Goal: Information Seeking & Learning: Find specific fact

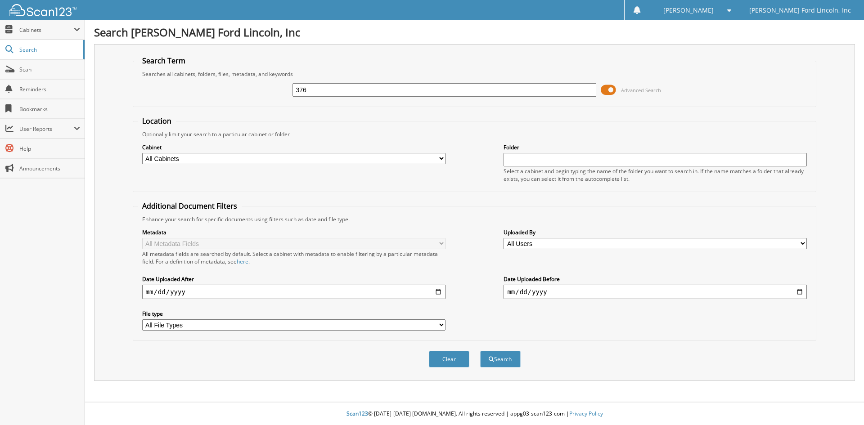
type input "37632"
click at [502, 362] on button "Search" at bounding box center [500, 359] width 41 height 17
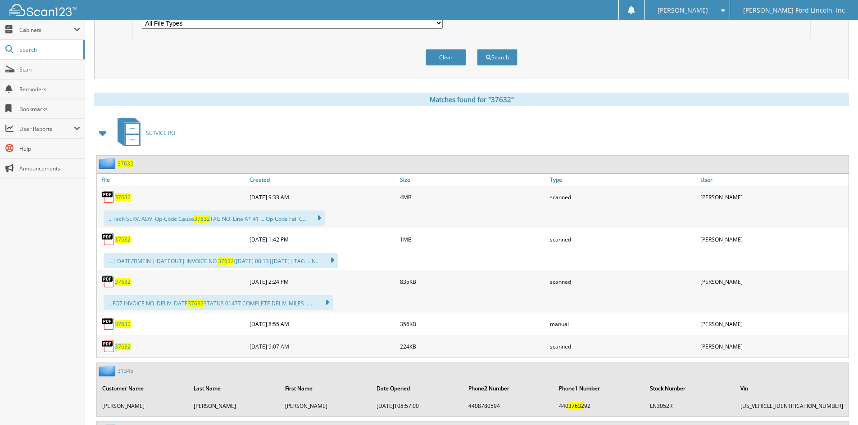
scroll to position [315, 0]
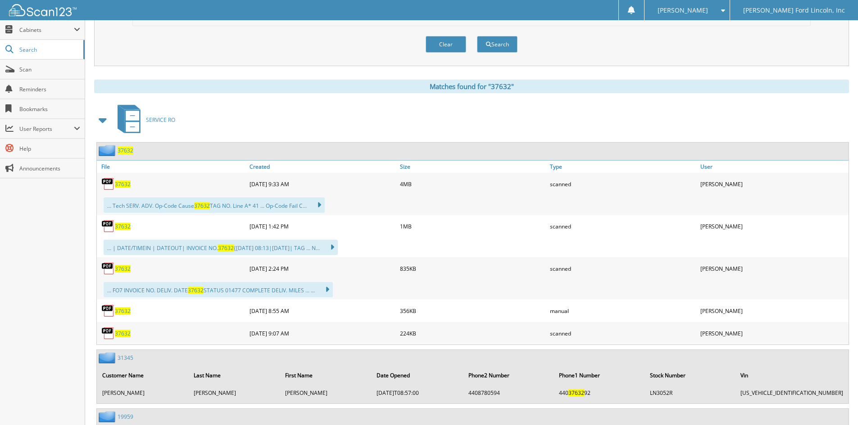
click at [127, 152] on span "37632" at bounding box center [126, 151] width 16 height 8
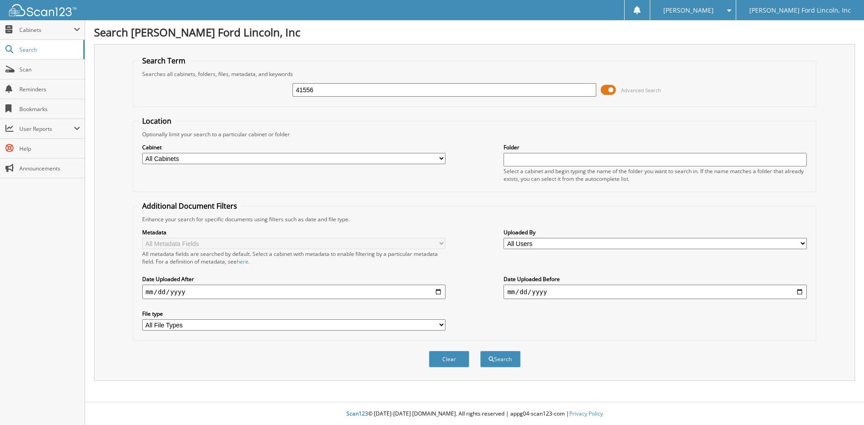
type input "41556"
click at [480, 351] on button "Search" at bounding box center [500, 359] width 41 height 17
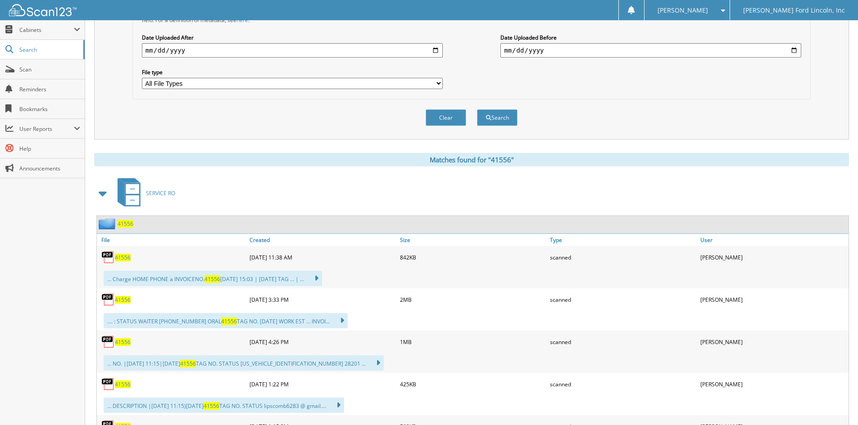
scroll to position [270, 0]
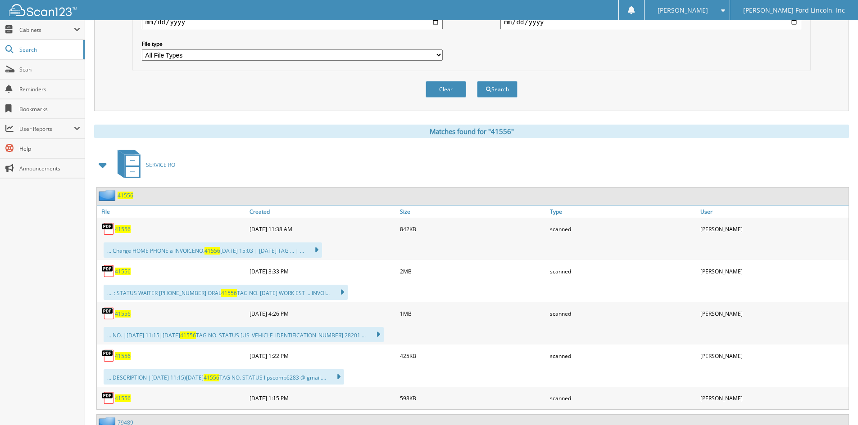
click at [125, 196] on span "41556" at bounding box center [126, 196] width 16 height 8
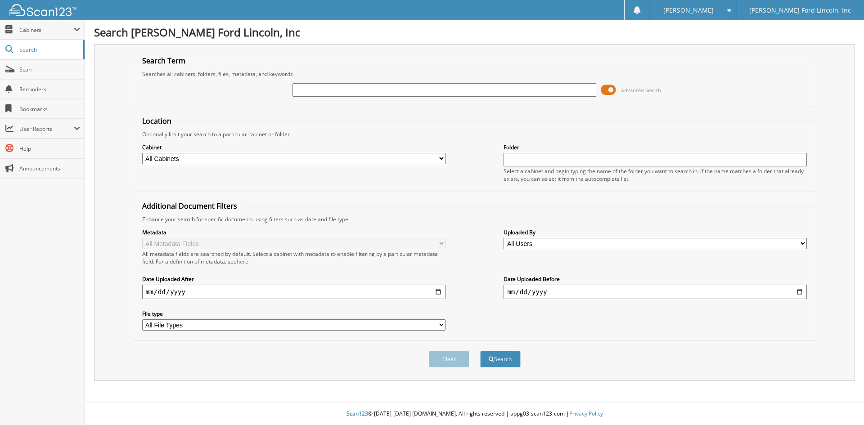
click at [336, 90] on input "text" at bounding box center [444, 90] width 303 height 14
type input "41556"
click at [480, 351] on button "Search" at bounding box center [500, 359] width 41 height 17
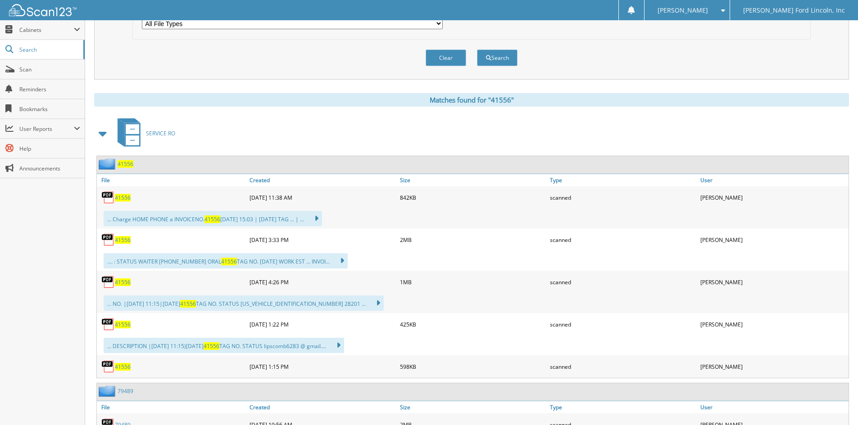
scroll to position [315, 0]
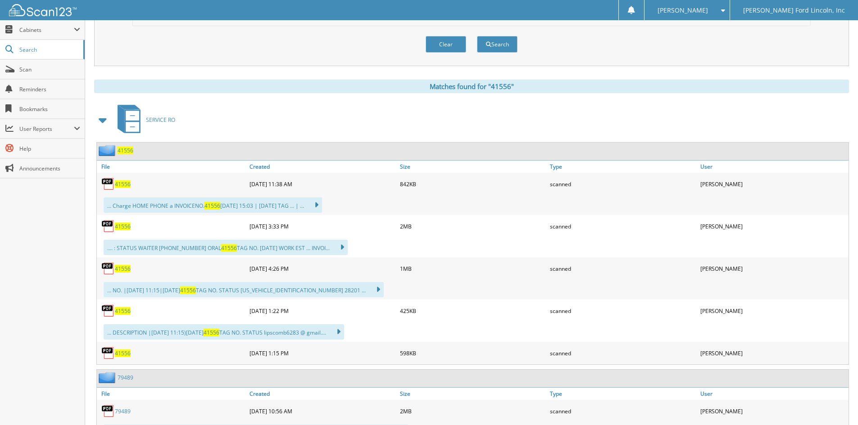
click at [125, 149] on span "41556" at bounding box center [126, 151] width 16 height 8
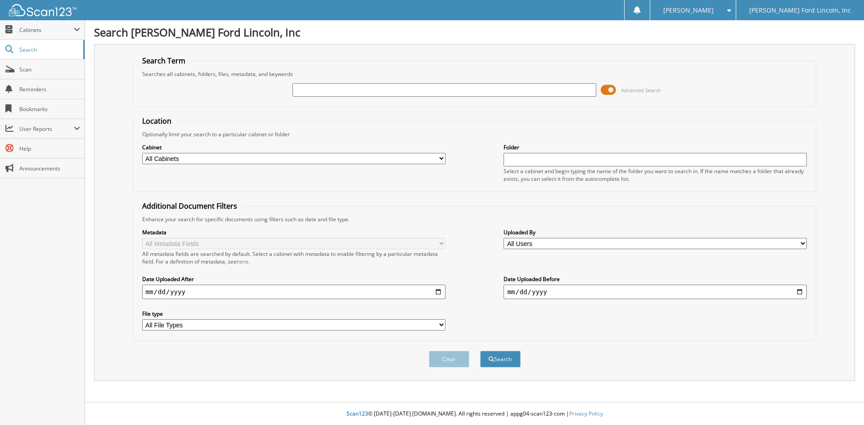
click at [311, 88] on input "text" at bounding box center [444, 90] width 303 height 14
type input "38861"
click at [480, 351] on button "Search" at bounding box center [500, 359] width 41 height 17
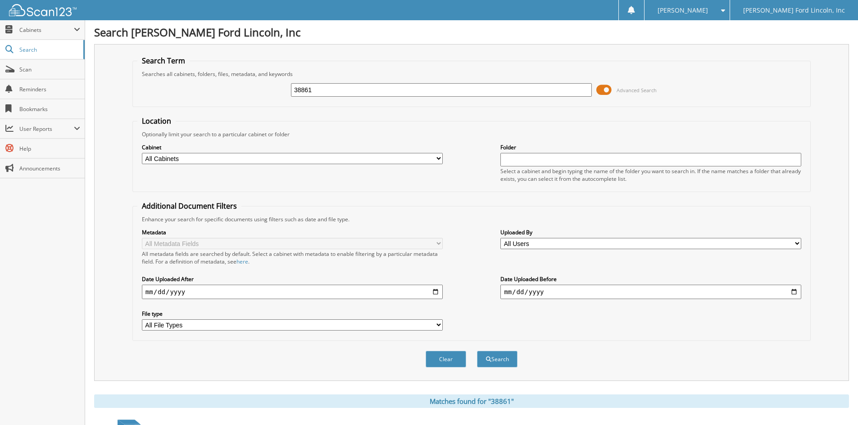
click at [350, 90] on input "38861" at bounding box center [441, 90] width 301 height 14
type input "3"
type input "47764"
click at [477, 351] on button "Search" at bounding box center [497, 359] width 41 height 17
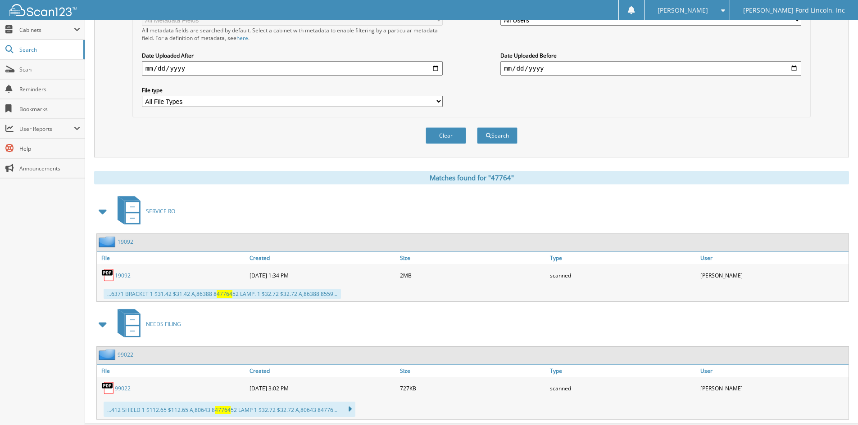
scroll to position [246, 0]
